Goal: Task Accomplishment & Management: Manage account settings

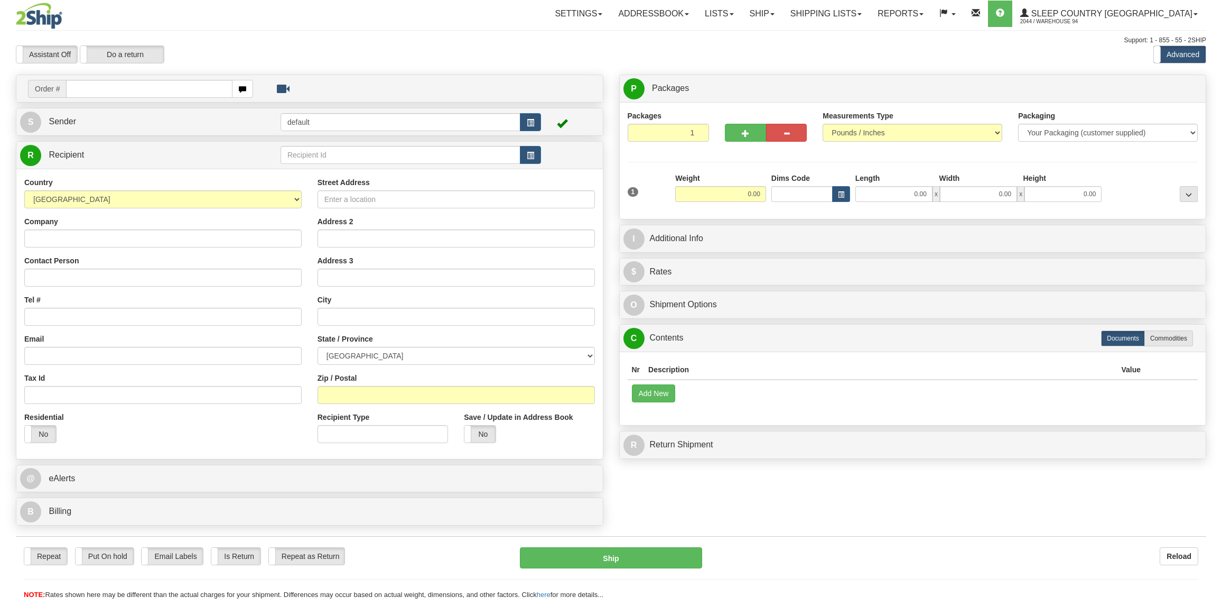
click at [783, 6] on link "Ship" at bounding box center [762, 14] width 41 height 26
click at [749, 53] on span "OnHold / Order Queue" at bounding box center [734, 51] width 75 height 8
click at [783, 19] on link "Ship" at bounding box center [762, 14] width 41 height 26
click at [772, 51] on span "OnHold / Order Queue" at bounding box center [734, 51] width 75 height 8
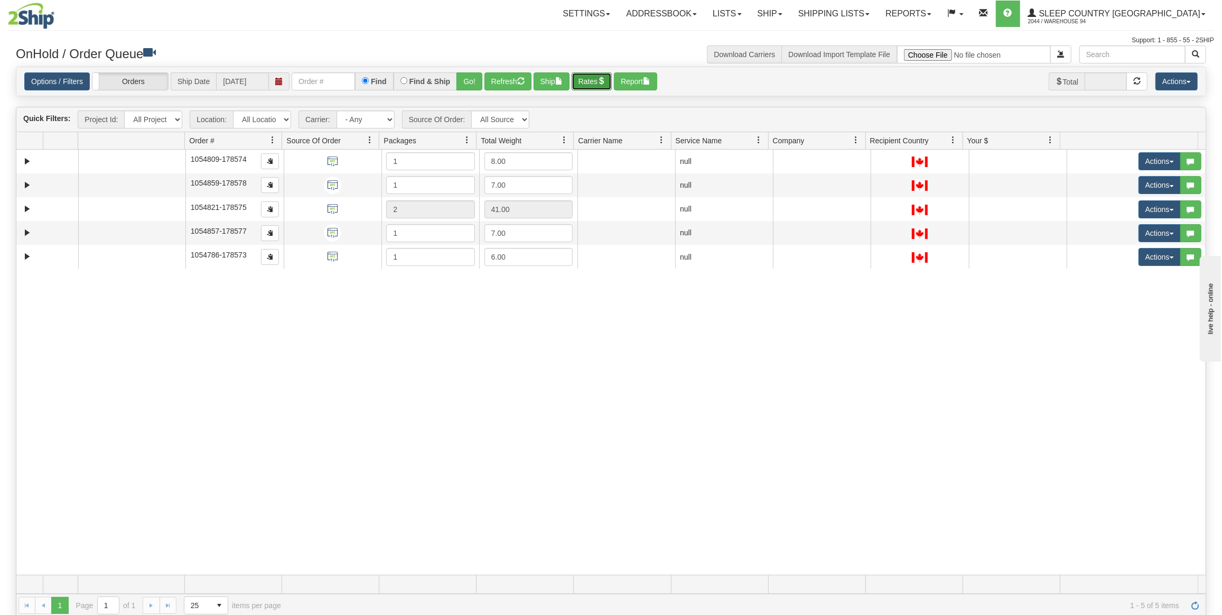
click at [587, 77] on button "Rates" at bounding box center [592, 81] width 41 height 18
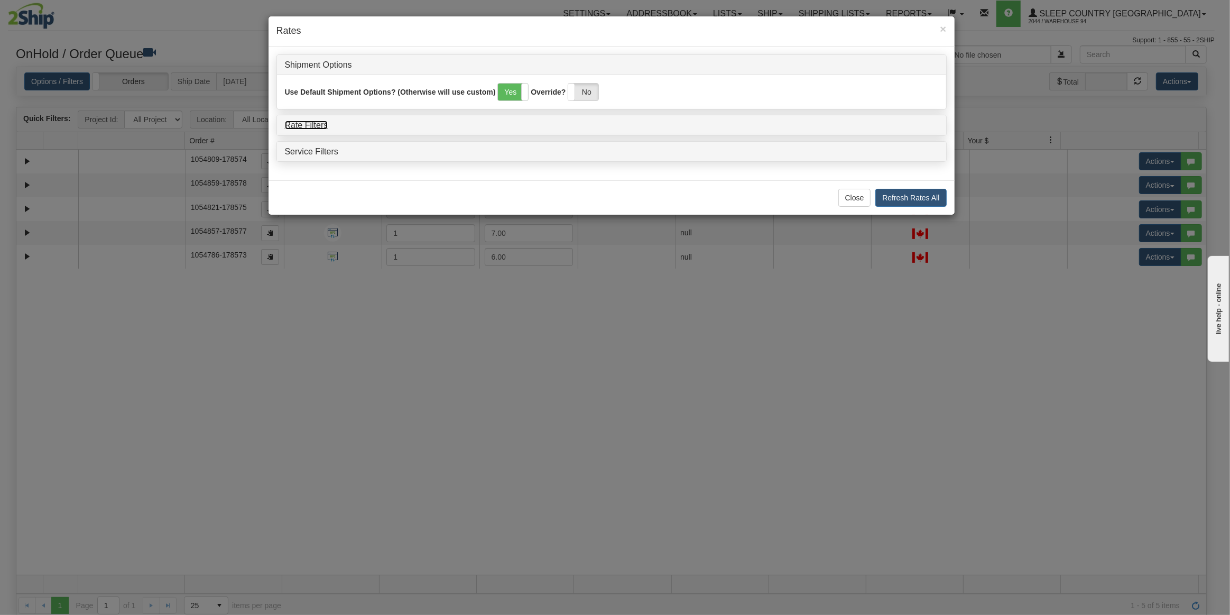
click at [317, 125] on link "Rate Filters" at bounding box center [306, 124] width 43 height 9
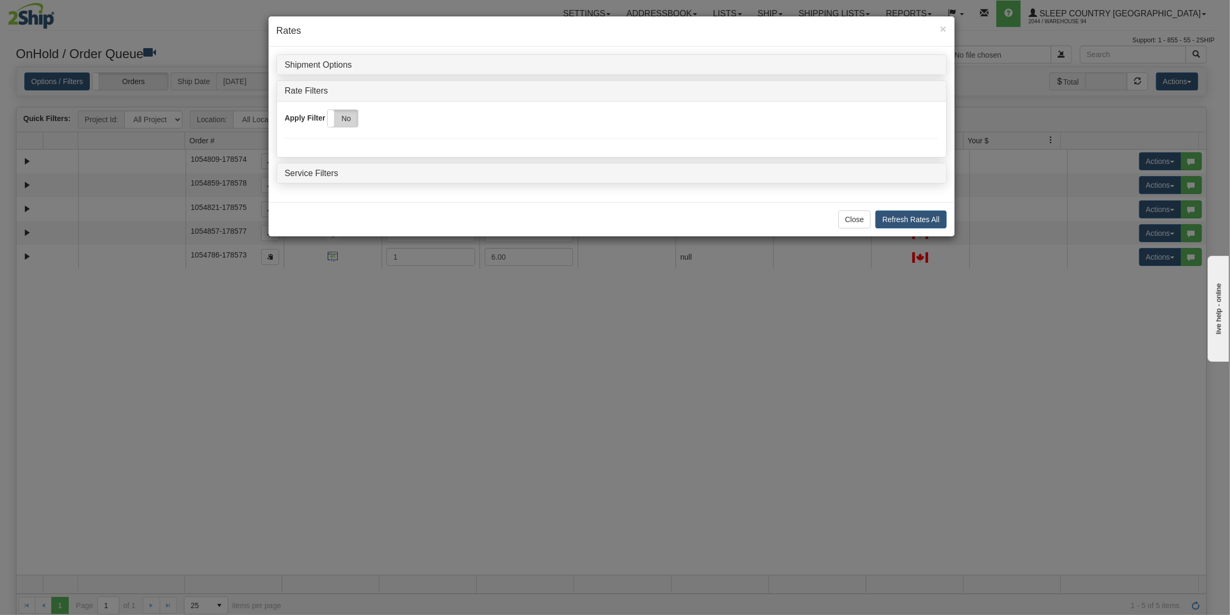
click at [340, 119] on label "No" at bounding box center [343, 118] width 30 height 17
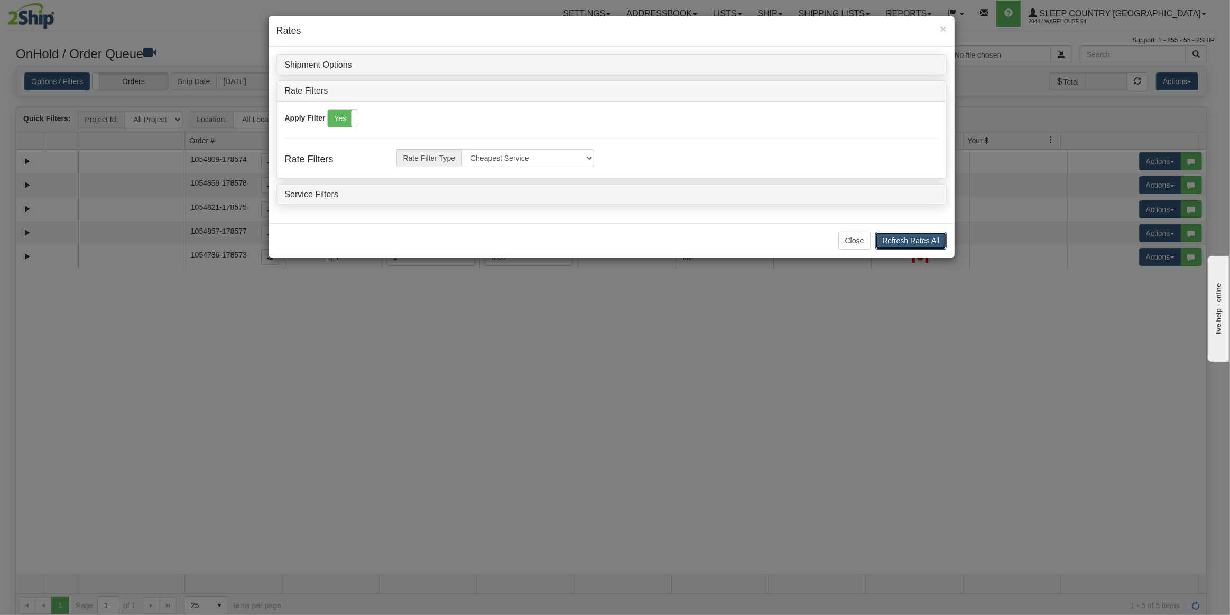
click at [894, 233] on button "Refresh Rates All" at bounding box center [910, 240] width 71 height 18
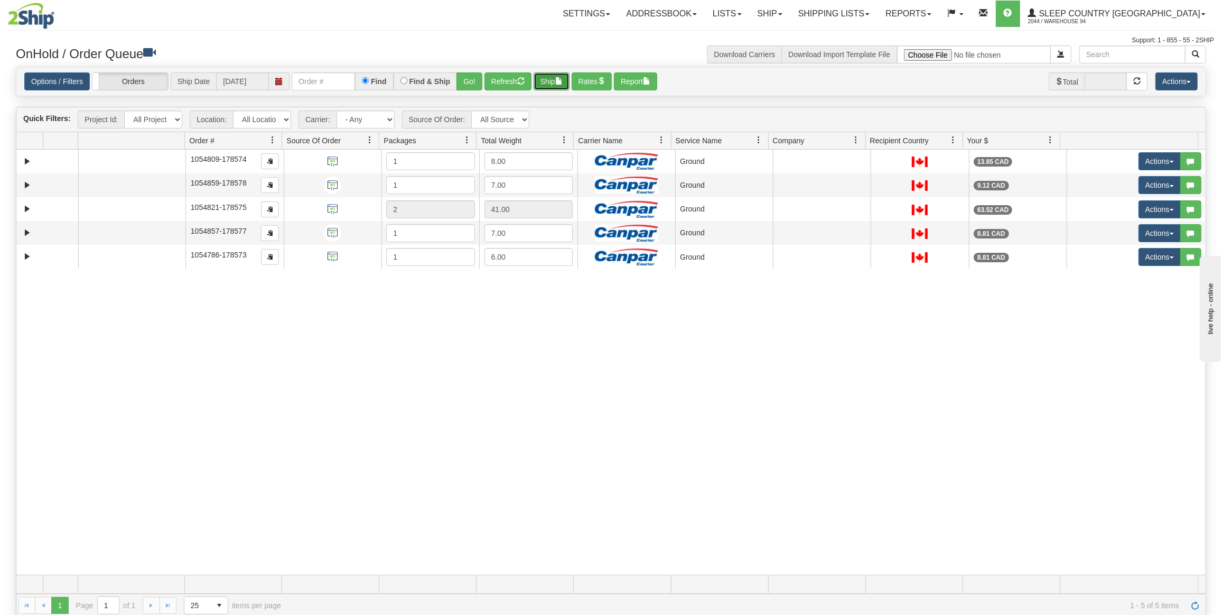
click at [554, 79] on button "Ship" at bounding box center [552, 81] width 36 height 18
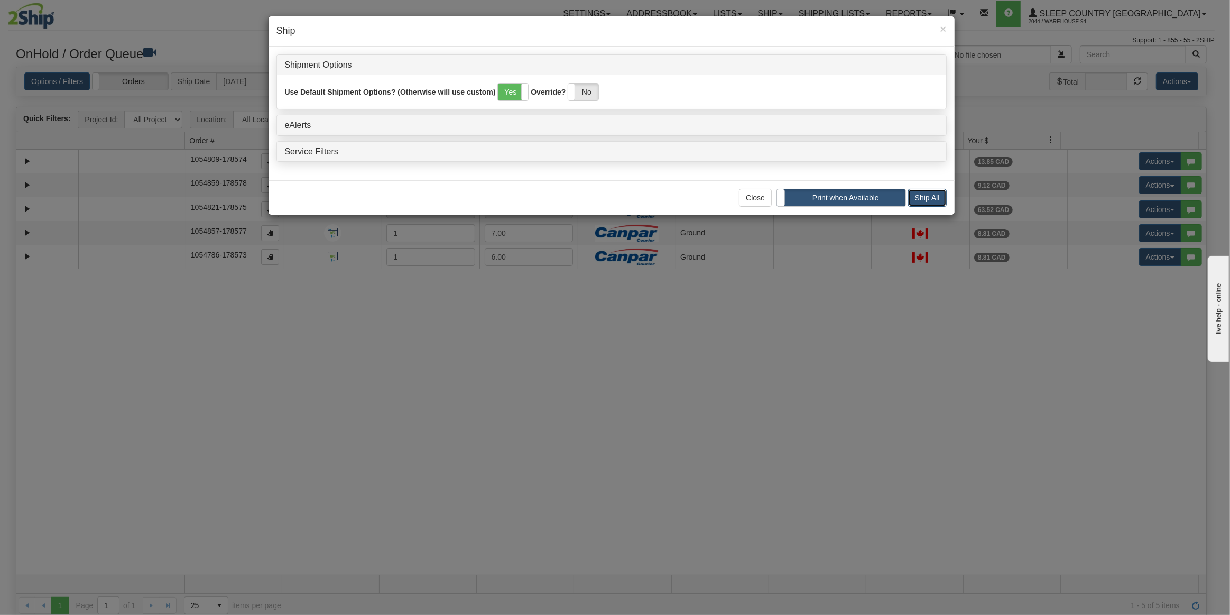
click at [941, 189] on button "Ship All" at bounding box center [927, 198] width 39 height 18
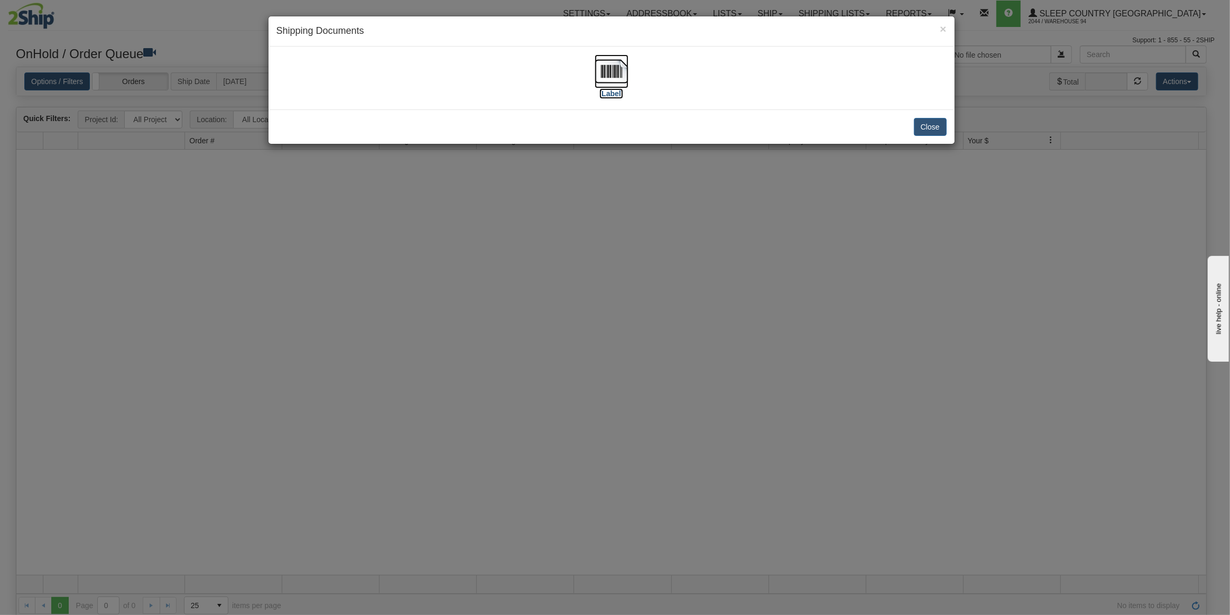
click at [604, 74] on img at bounding box center [612, 71] width 34 height 34
click at [919, 129] on button "Close" at bounding box center [930, 127] width 33 height 18
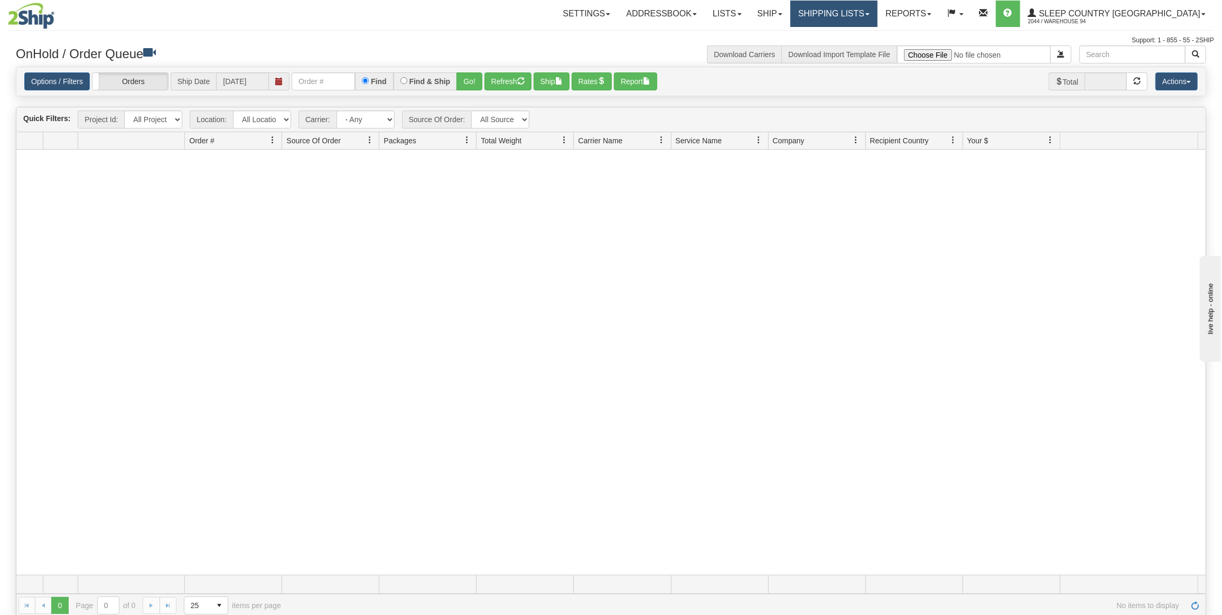
click at [845, 7] on link "Shipping lists" at bounding box center [834, 14] width 87 height 26
click at [847, 38] on span "Current Shipments" at bounding box center [816, 37] width 62 height 8
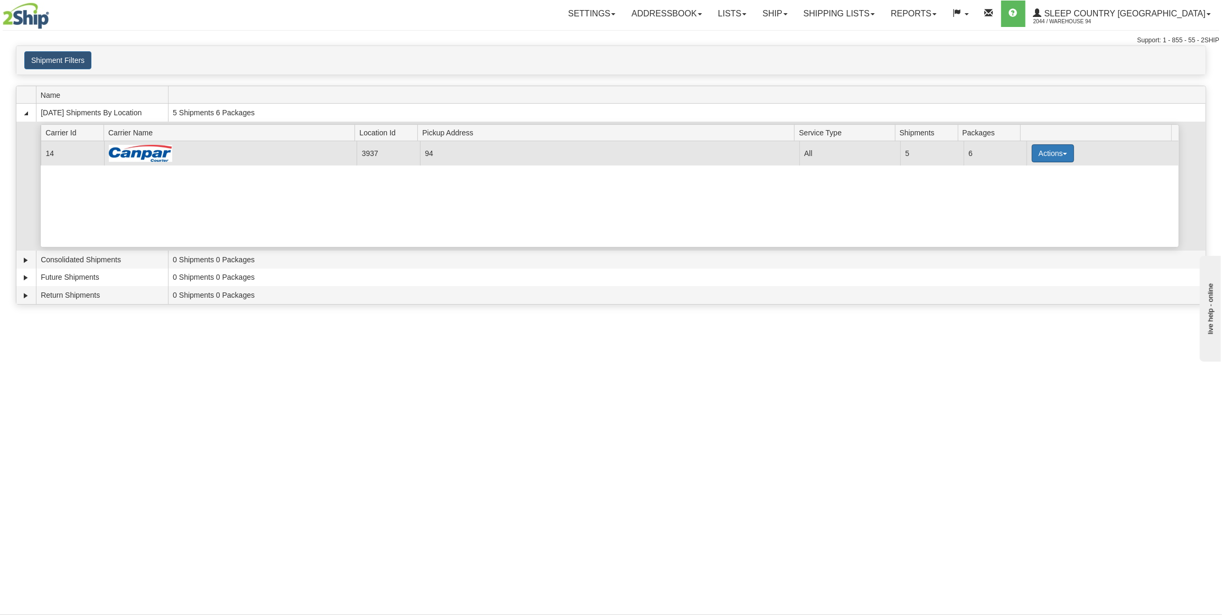
click at [1033, 147] on button "Actions" at bounding box center [1053, 153] width 42 height 18
click at [1023, 169] on span "Details" at bounding box center [1014, 172] width 29 height 7
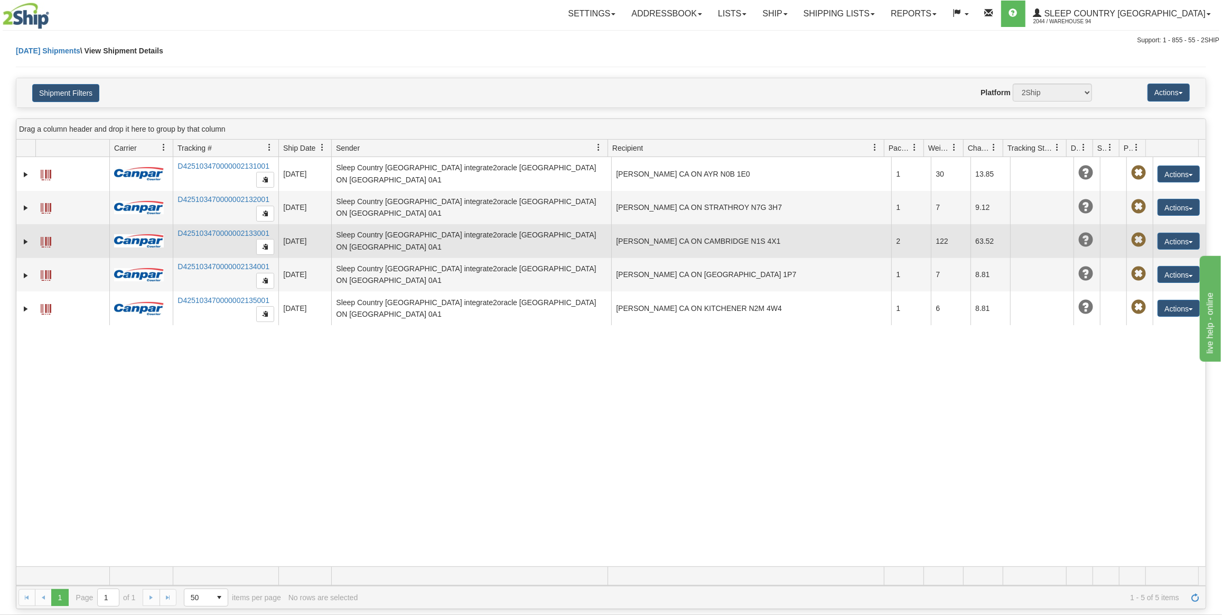
click at [678, 243] on td "BARBARA GROSS CA ON CAMBRIDGE N1S 4X1" at bounding box center [751, 241] width 280 height 34
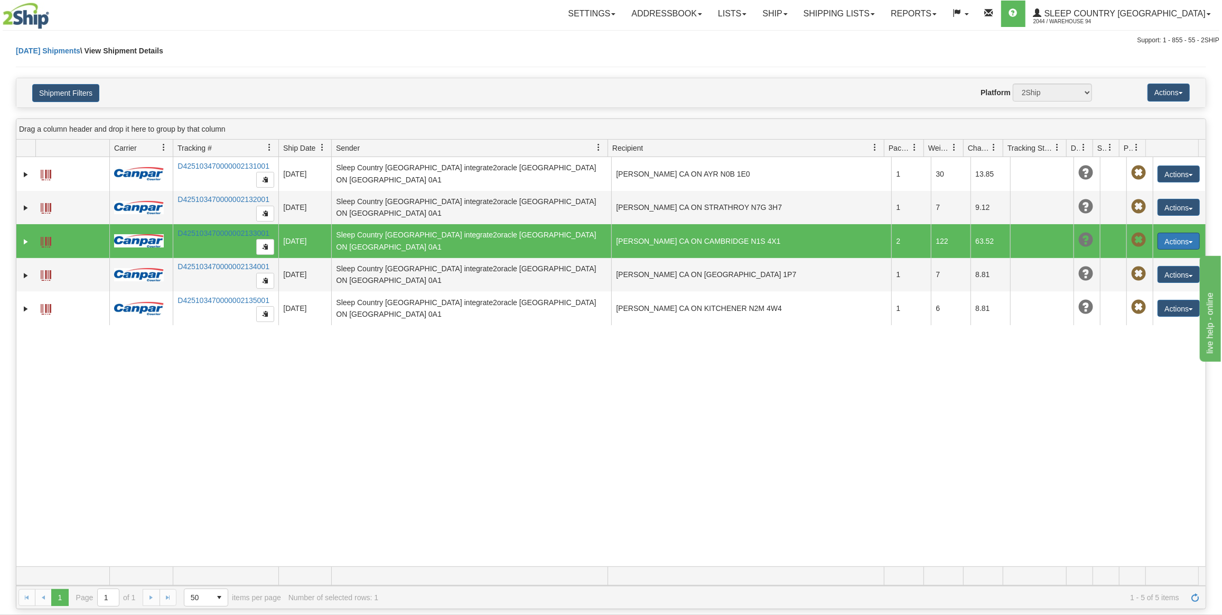
click at [1158, 235] on button "Actions" at bounding box center [1179, 241] width 42 height 17
click at [1137, 255] on link "Edit" at bounding box center [1157, 261] width 85 height 14
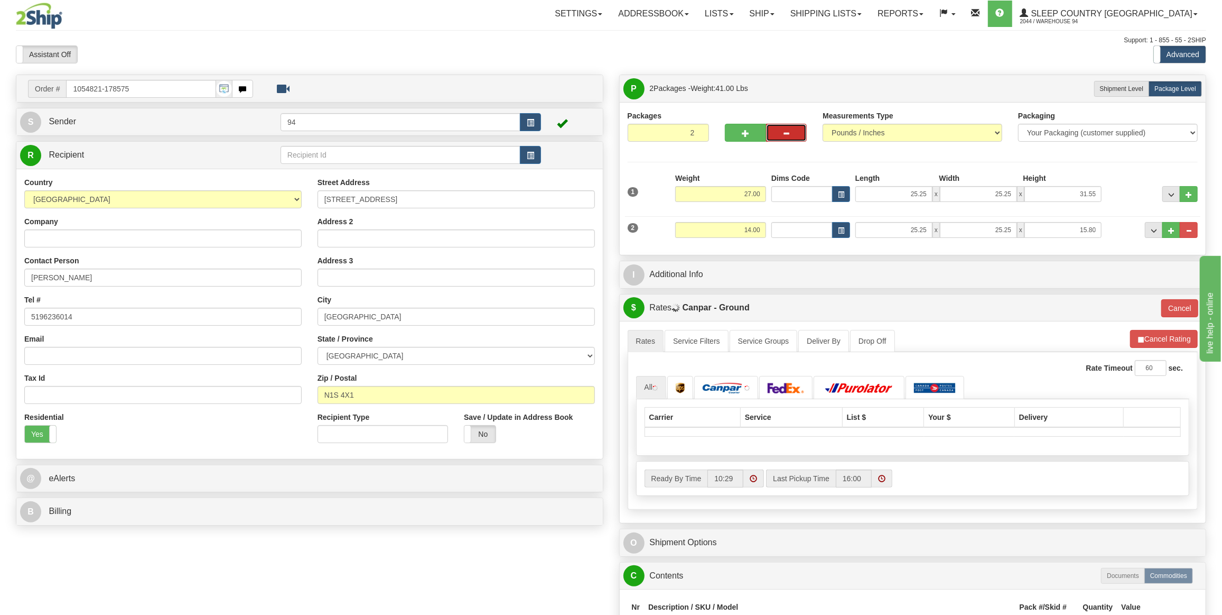
click at [782, 133] on button "button" at bounding box center [786, 133] width 41 height 18
type input "1"
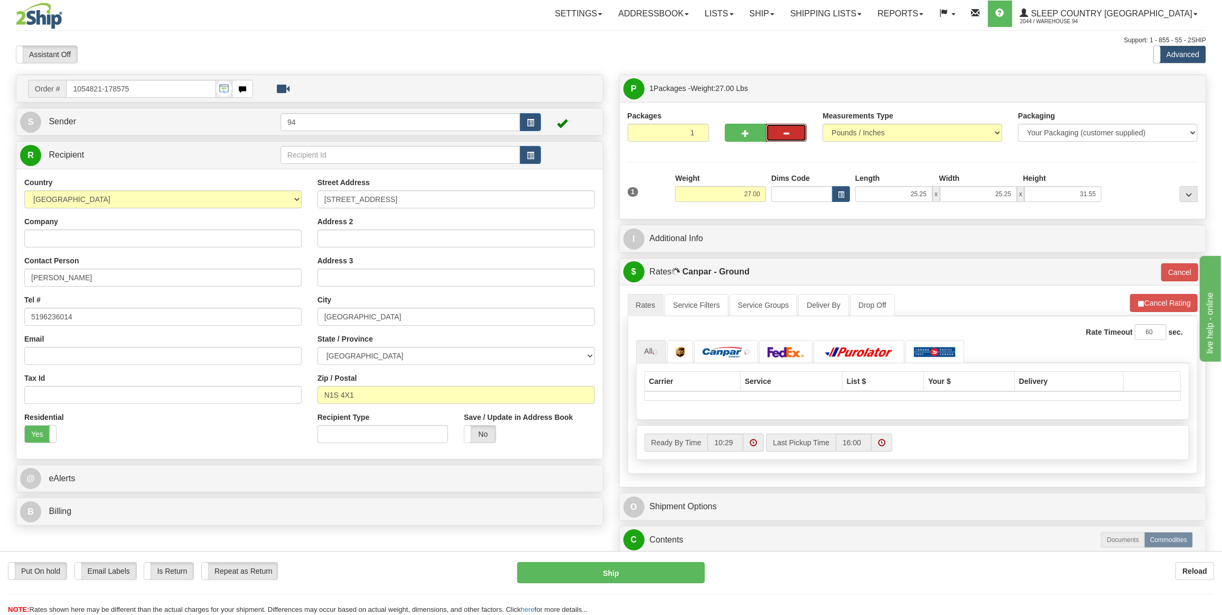
scroll to position [48, 0]
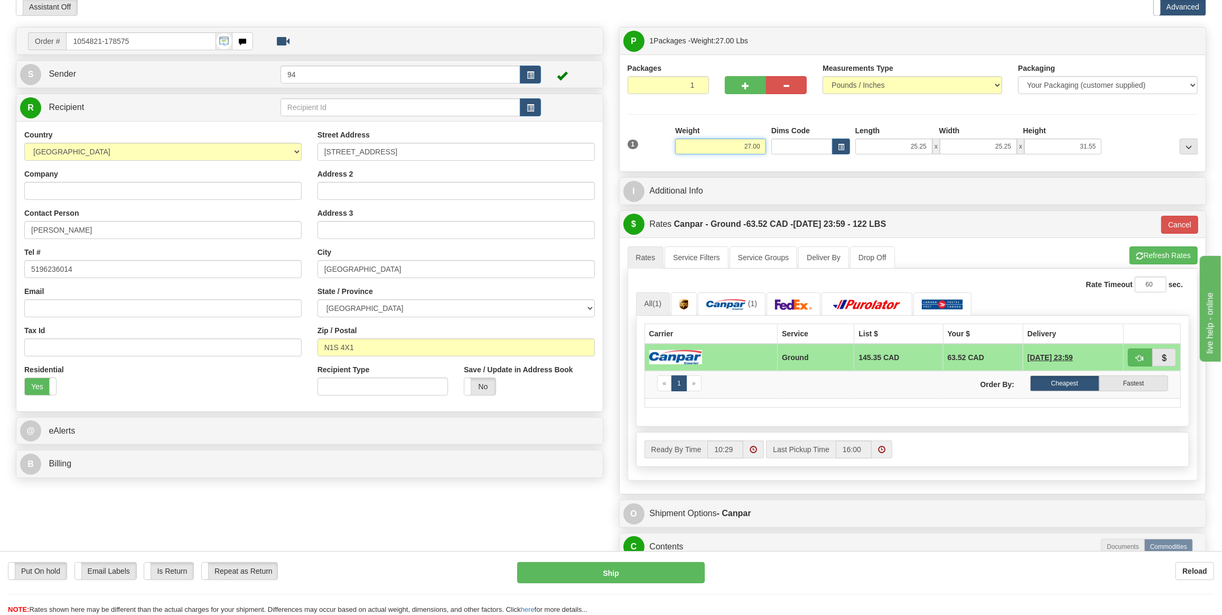
click at [763, 143] on input "27.00" at bounding box center [720, 146] width 91 height 16
type input "2"
type input "5.00"
type input "1"
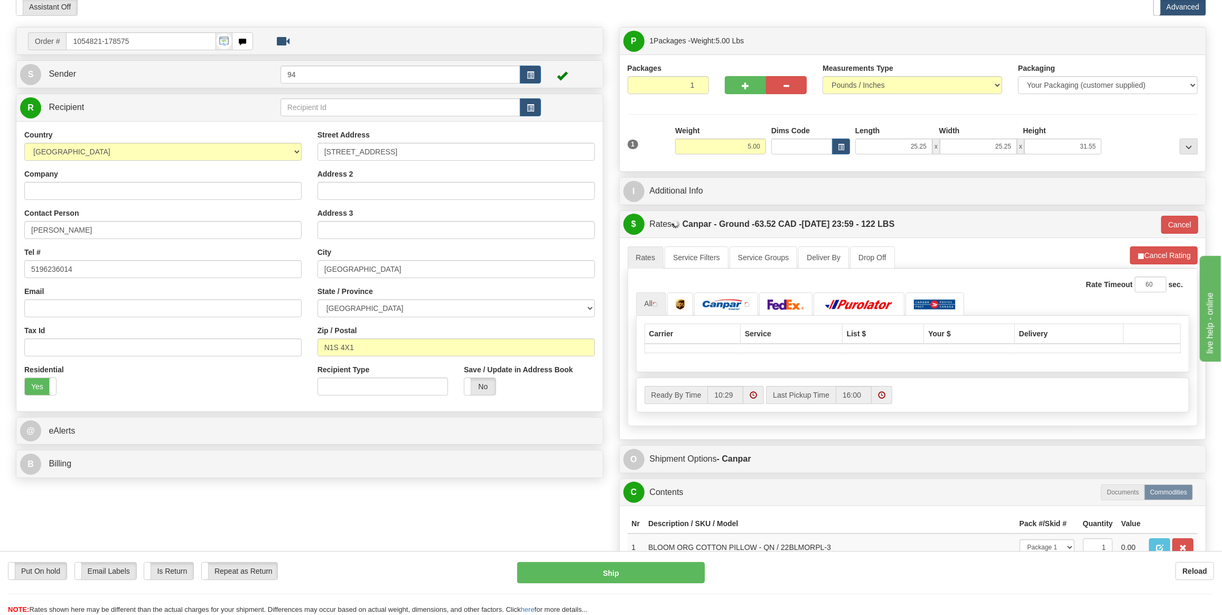
click at [1132, 250] on li "Refresh Rates Cancel Rating" at bounding box center [1164, 255] width 68 height 18
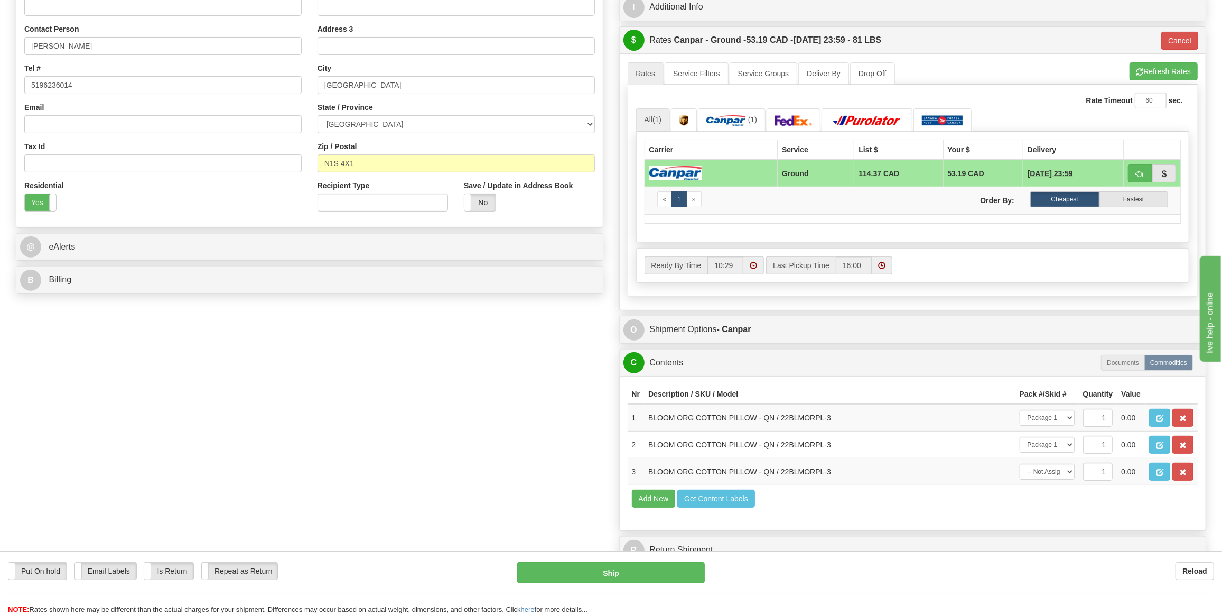
scroll to position [240, 0]
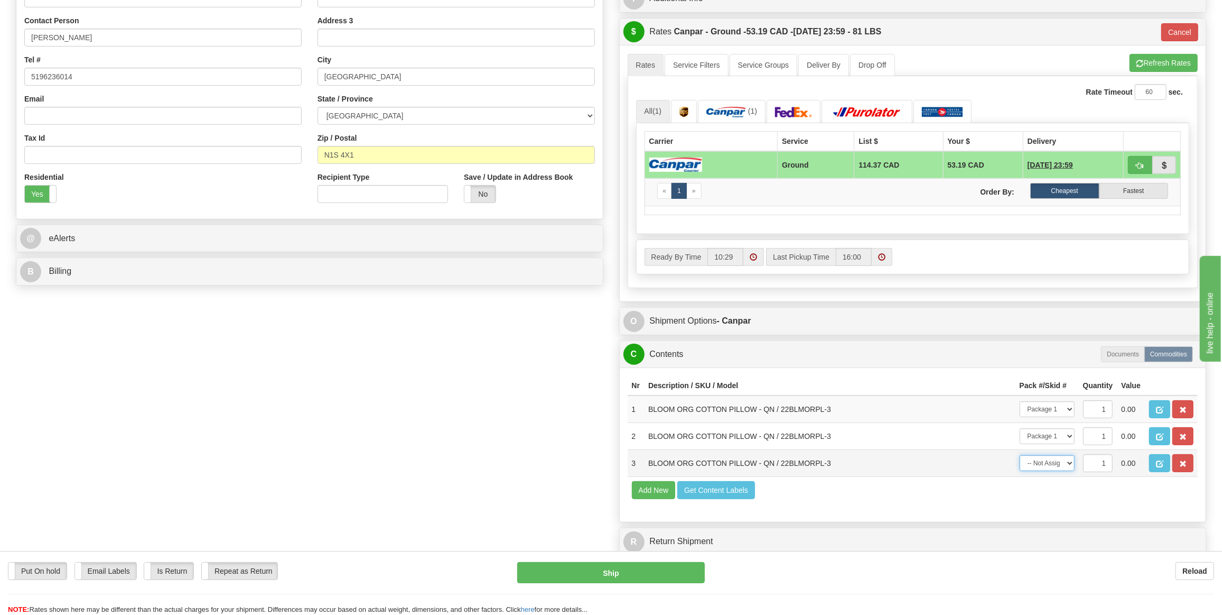
click at [1047, 460] on select "-- Not Assigned -- Package 1" at bounding box center [1047, 463] width 55 height 16
select select "0"
click at [1020, 455] on select "-- Not Assigned -- Package 1" at bounding box center [1047, 463] width 55 height 16
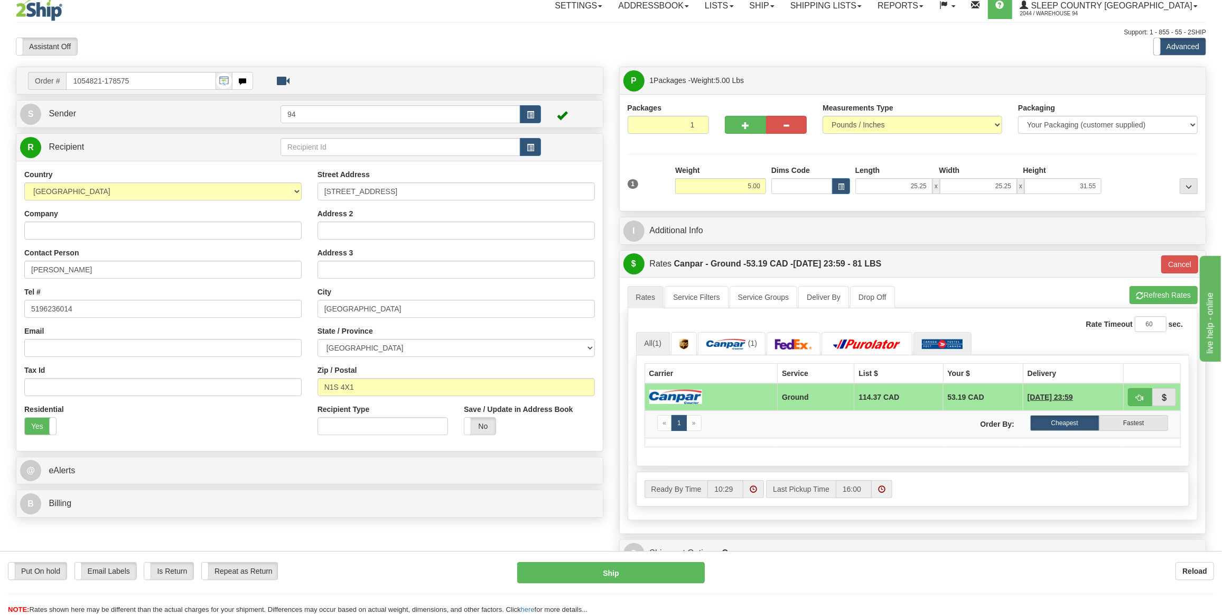
scroll to position [0, 0]
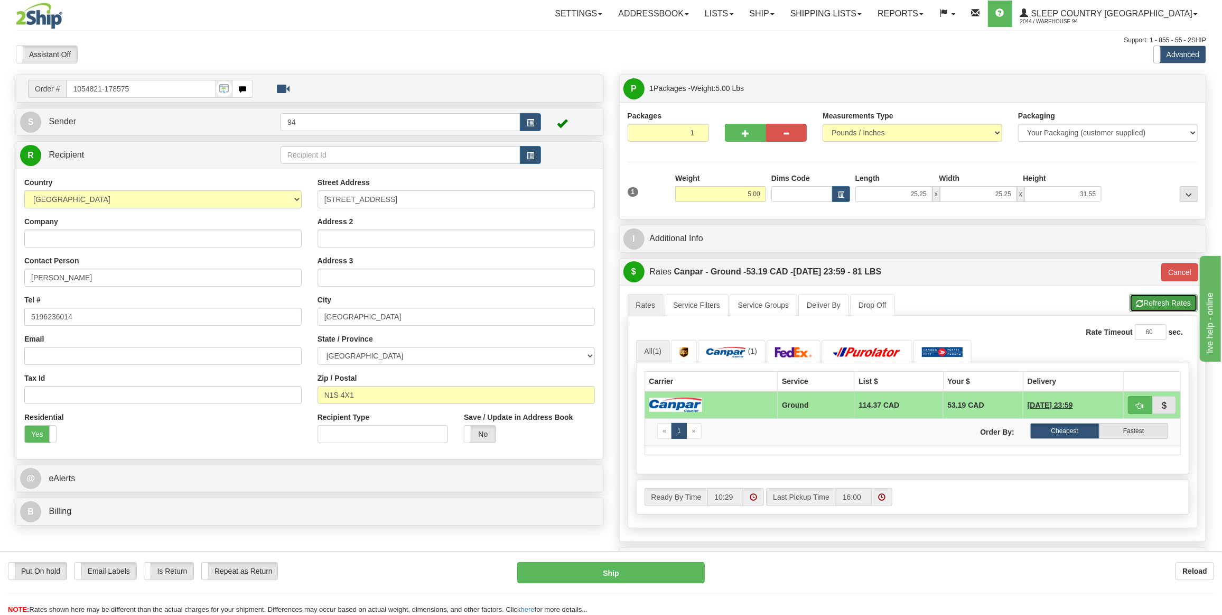
click at [1141, 300] on span "button" at bounding box center [1140, 303] width 7 height 7
type input "1"
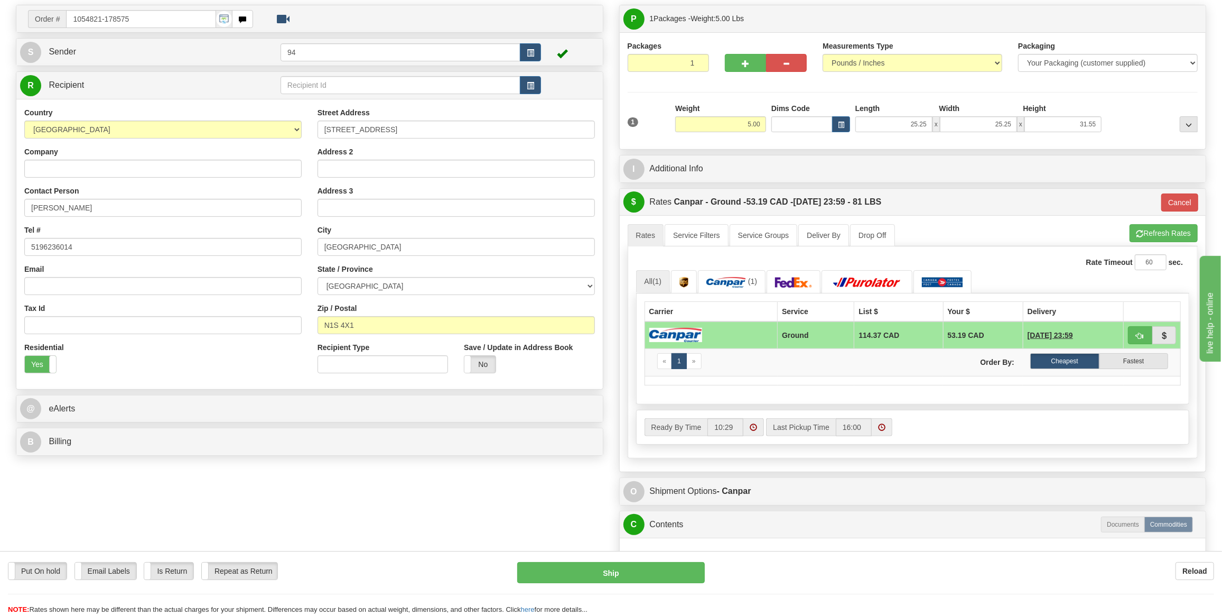
scroll to position [48, 0]
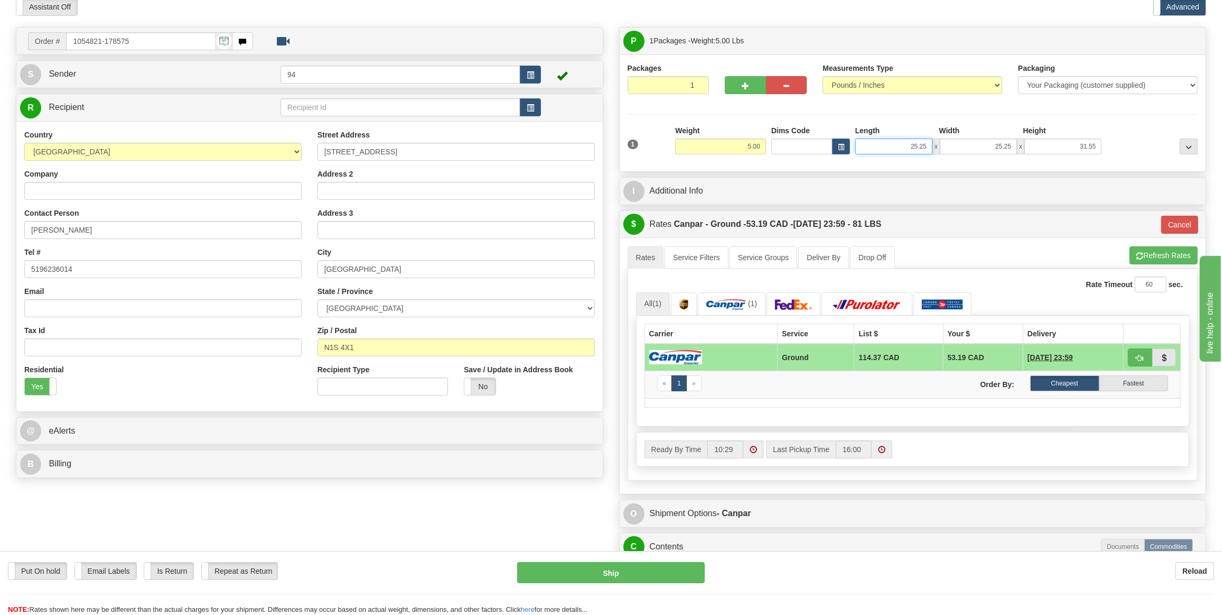
click at [927, 145] on input "25.25" at bounding box center [894, 146] width 77 height 16
type input "2"
type input "10.00"
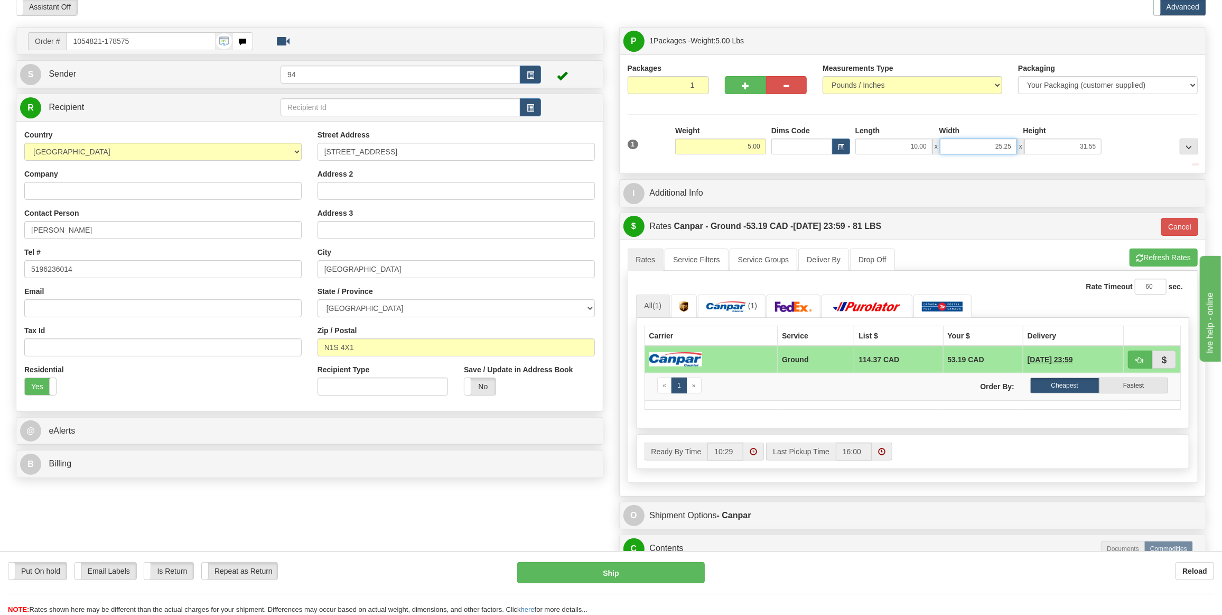
click at [1015, 151] on input "25.25" at bounding box center [978, 146] width 77 height 16
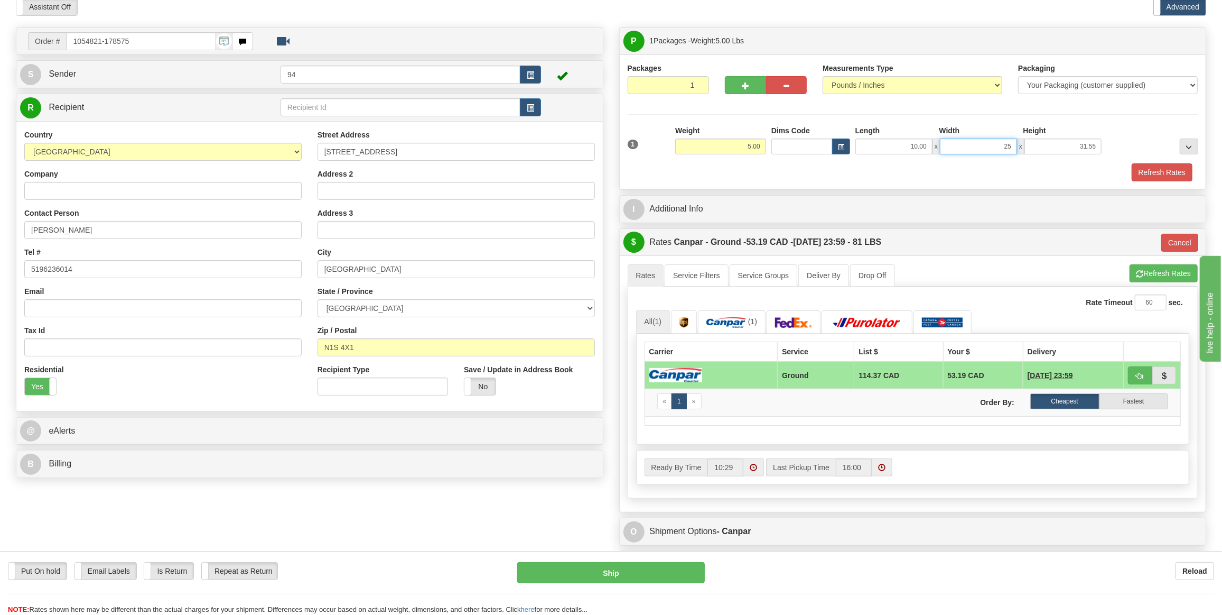
type input "2"
type input "10.00"
click at [1163, 172] on button "Refresh Rates" at bounding box center [1162, 172] width 61 height 18
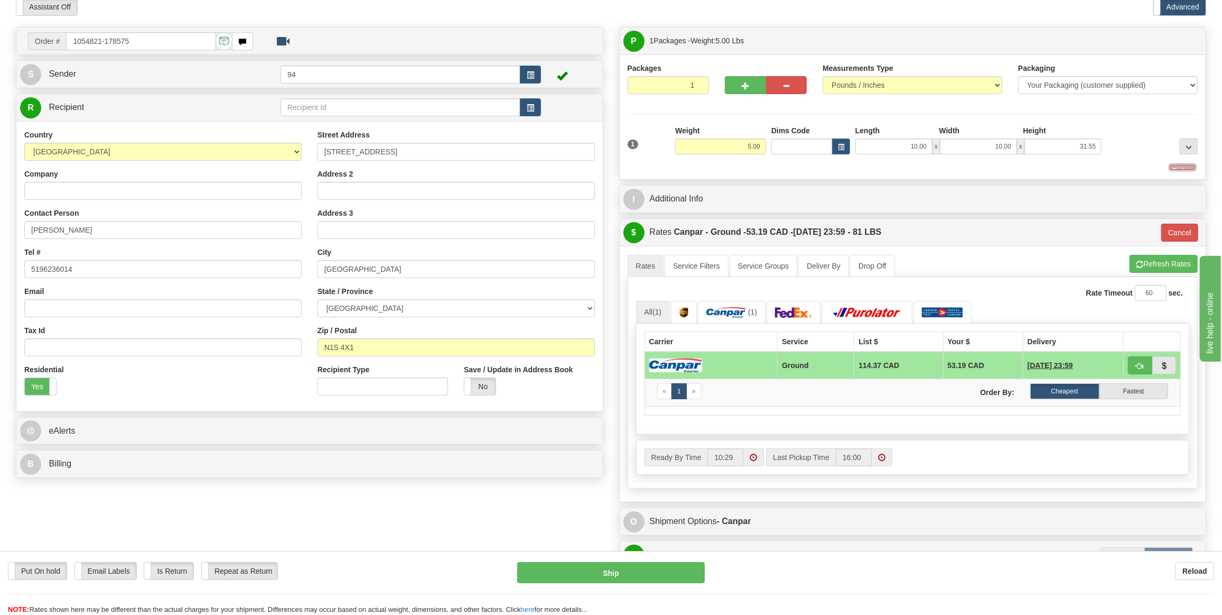
type input "1"
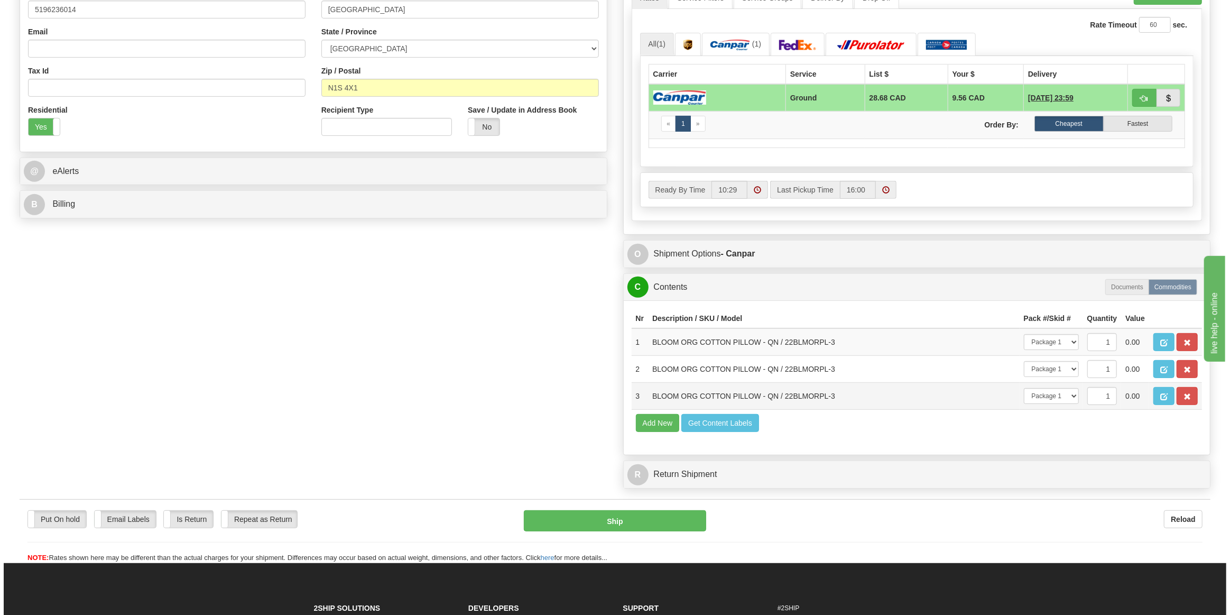
scroll to position [336, 0]
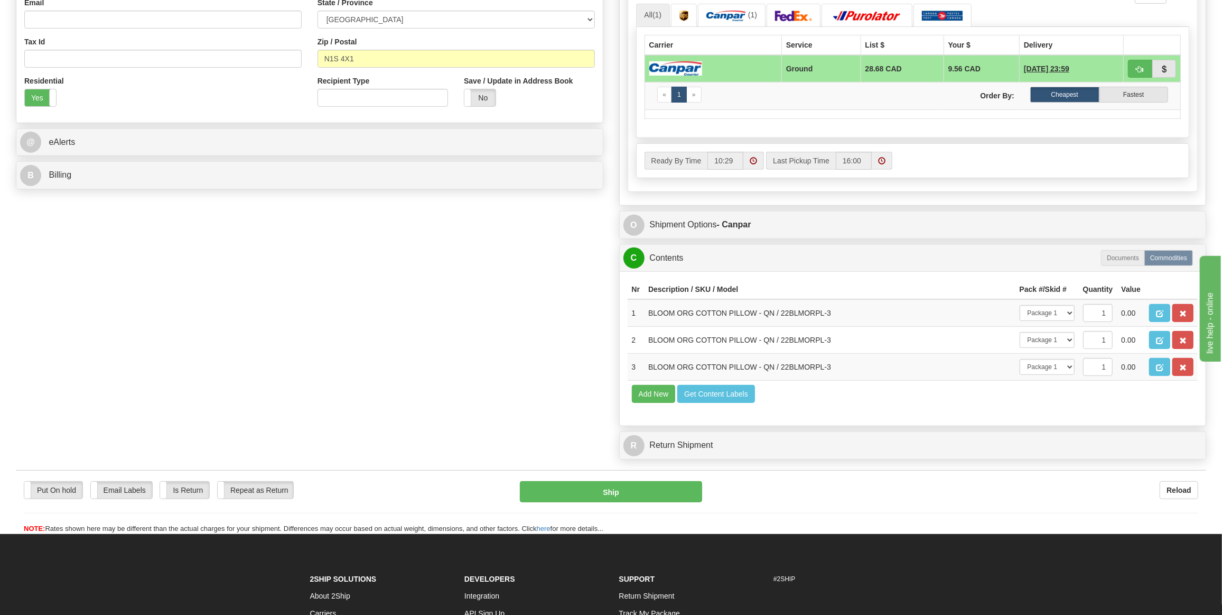
click at [671, 472] on div "Put On hold Put On hold Print Order Slip Print Order Slip Email Labels Email La…" at bounding box center [611, 502] width 1191 height 64
click at [672, 483] on button "Ship" at bounding box center [611, 491] width 183 height 21
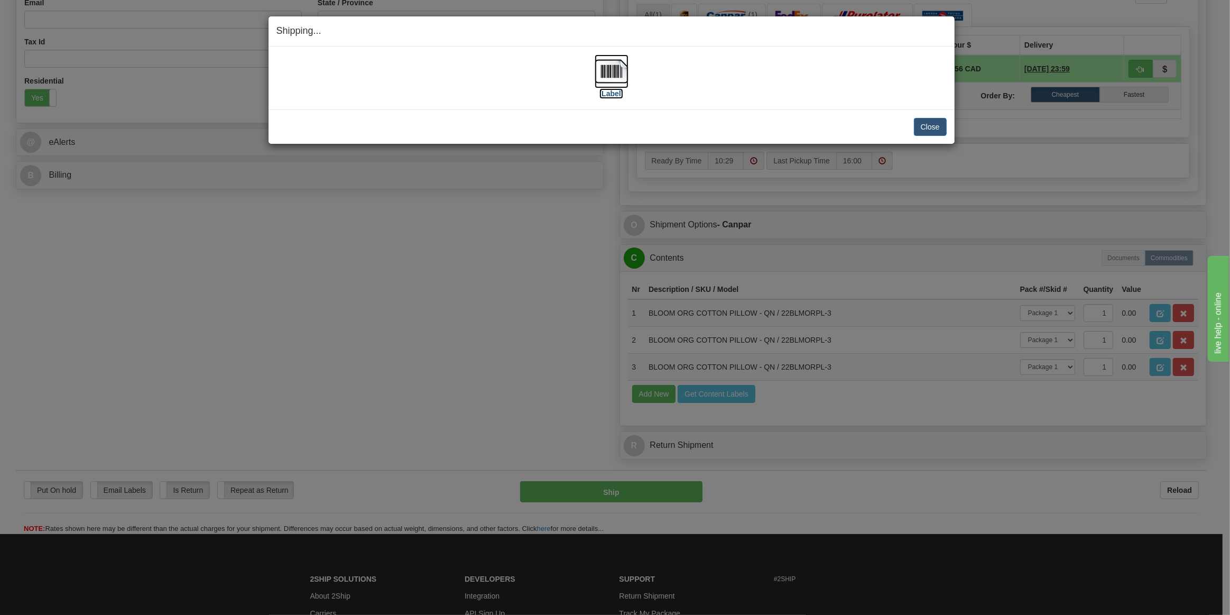
click at [607, 63] on img at bounding box center [612, 71] width 34 height 34
